Goal: Transaction & Acquisition: Book appointment/travel/reservation

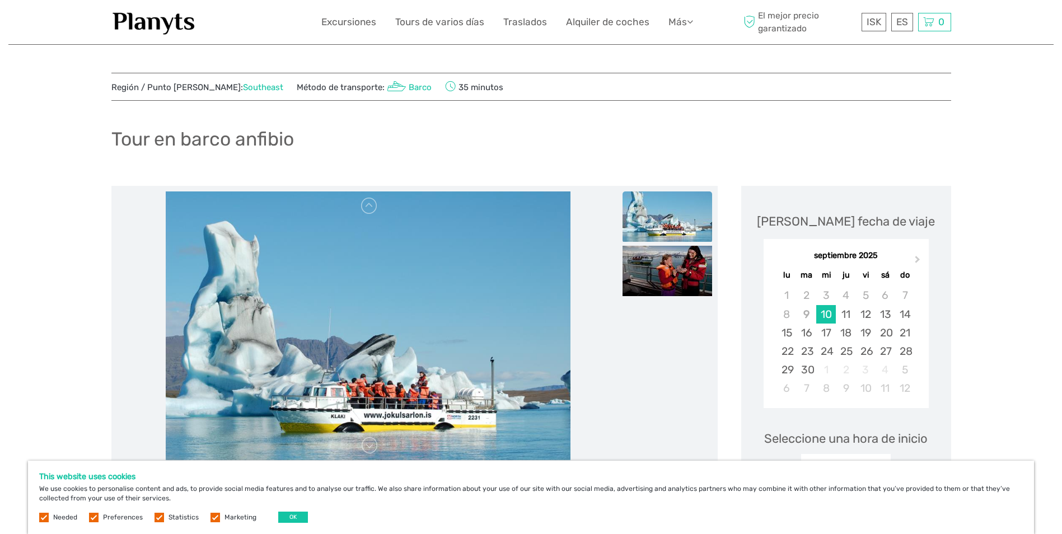
click at [243, 87] on link "Southeast" at bounding box center [263, 87] width 40 height 10
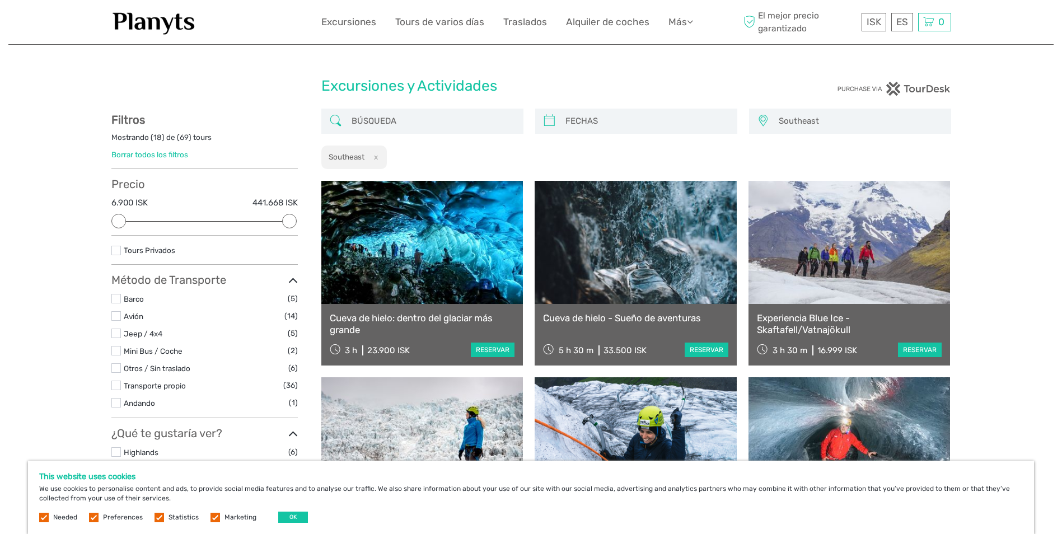
click at [793, 119] on span "Southeast" at bounding box center [859, 121] width 172 height 18
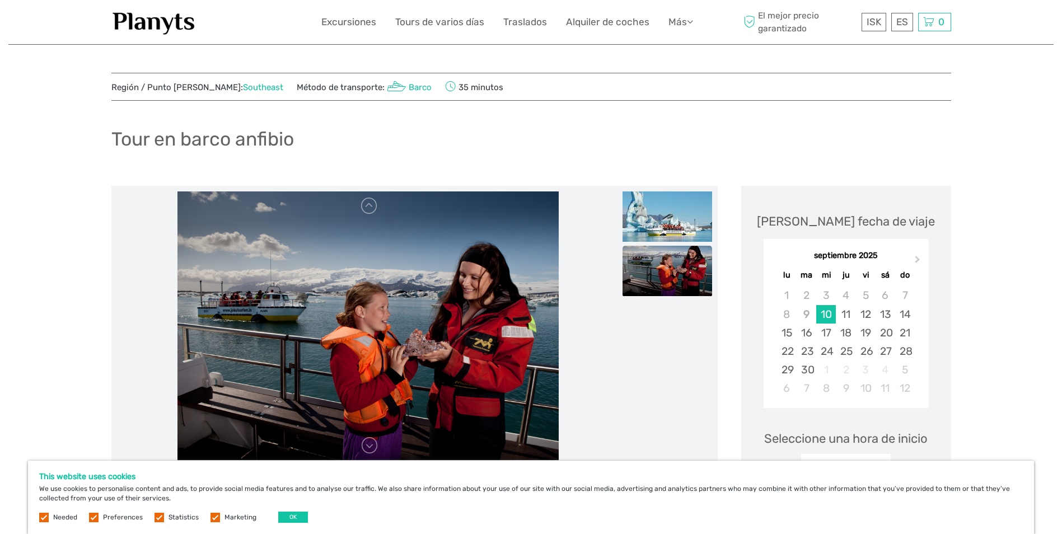
click at [243, 85] on link "Southeast" at bounding box center [263, 87] width 40 height 10
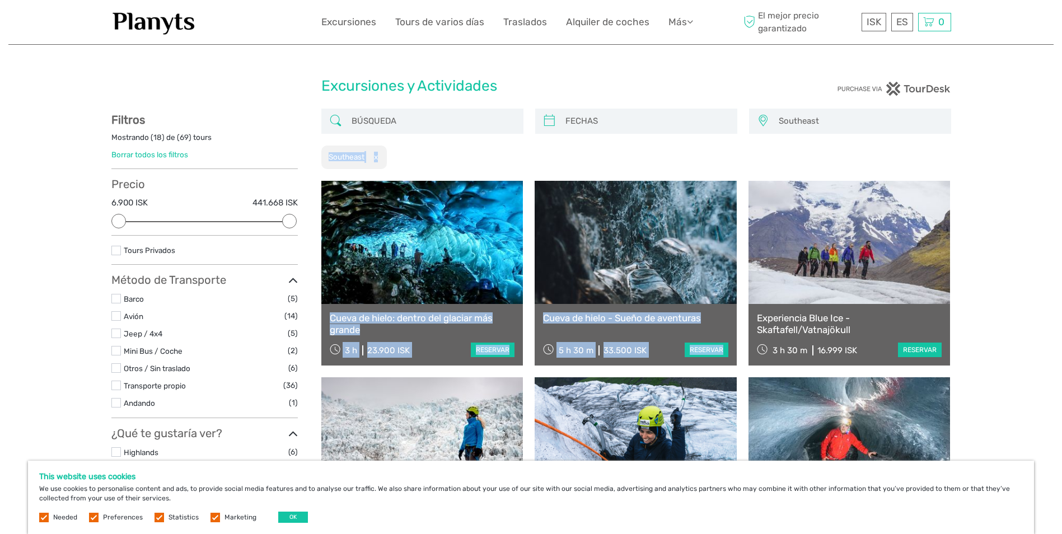
drag, startPoint x: 1061, startPoint y: 142, endPoint x: 1064, endPoint y: 219, distance: 76.7
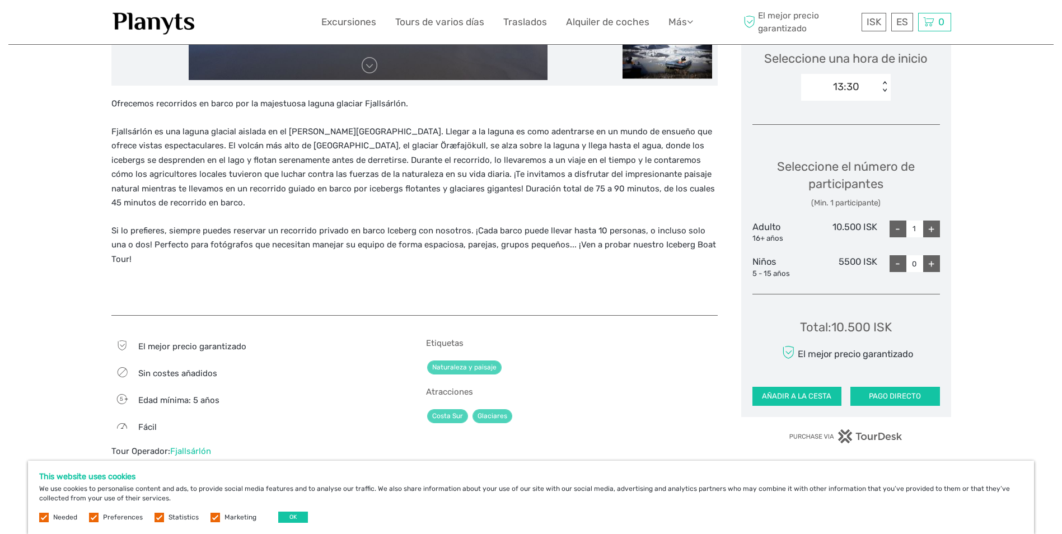
scroll to position [381, 0]
